Goal: Information Seeking & Learning: Stay updated

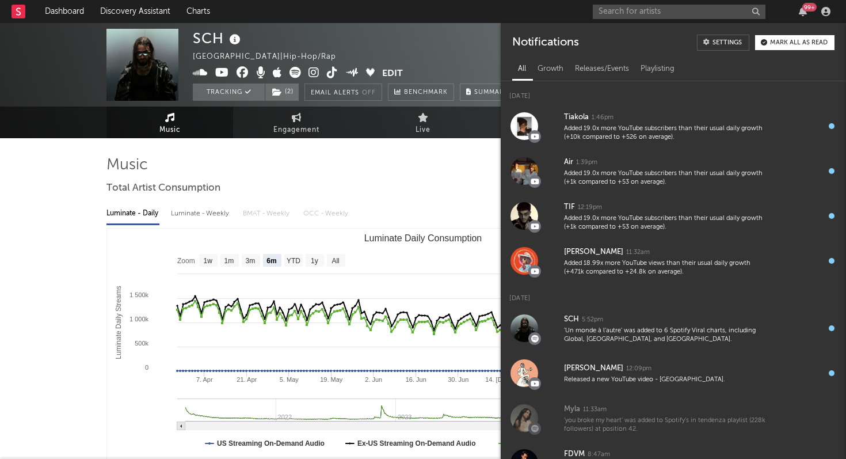
select select "6m"
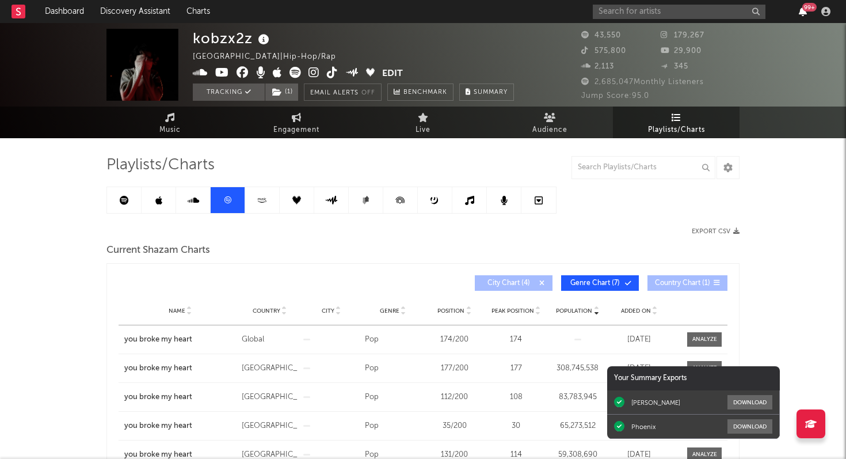
click at [800, 12] on icon "button" at bounding box center [803, 11] width 8 height 9
click at [804, 14] on icon "button" at bounding box center [803, 11] width 8 height 9
